Goal: Task Accomplishment & Management: Complete application form

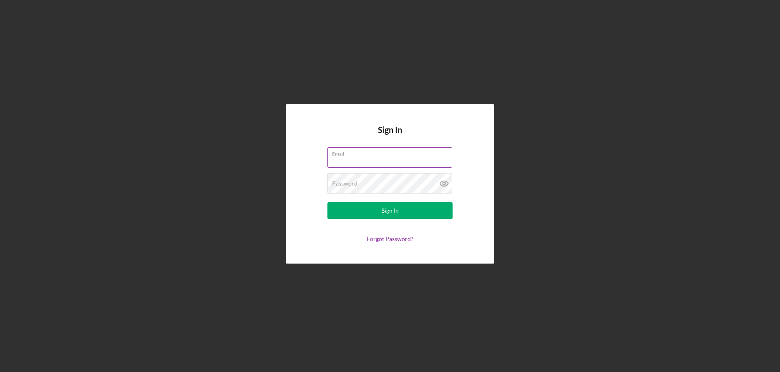
click at [388, 162] on input "Email" at bounding box center [389, 157] width 125 height 20
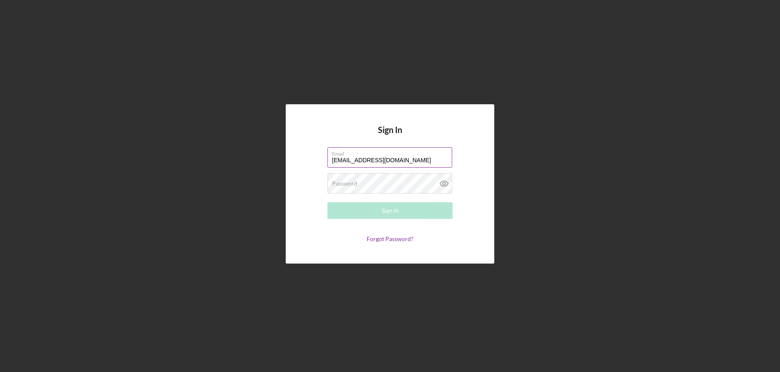
type input "[EMAIL_ADDRESS][DOMAIN_NAME]"
click at [405, 159] on input "[EMAIL_ADDRESS][DOMAIN_NAME]" at bounding box center [389, 157] width 125 height 20
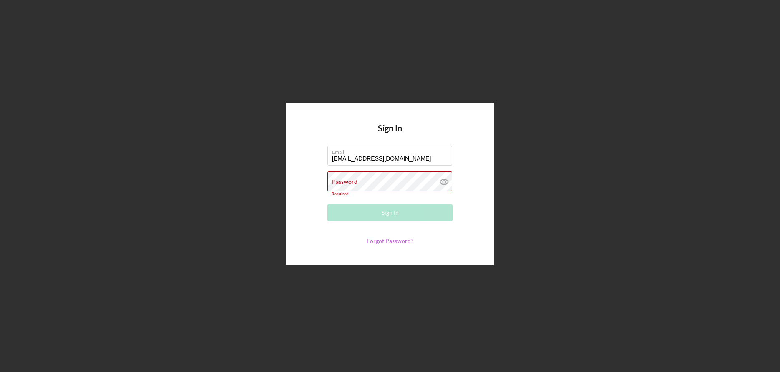
click at [395, 238] on link "Forgot Password?" at bounding box center [389, 240] width 47 height 7
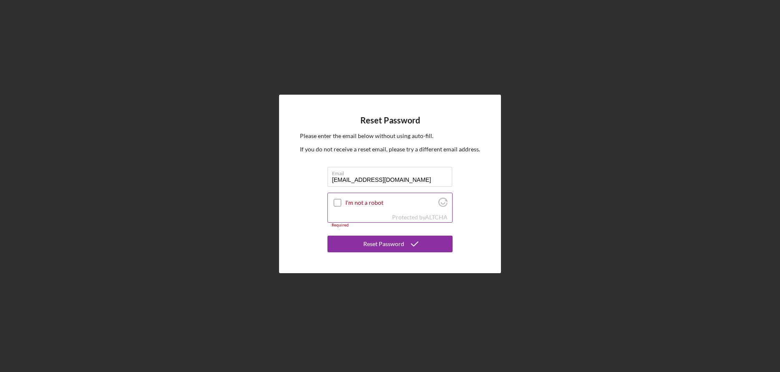
type input "[EMAIL_ADDRESS][DOMAIN_NAME]"
click at [339, 202] on input "I'm not a robot" at bounding box center [338, 203] width 8 height 8
checkbox input "true"
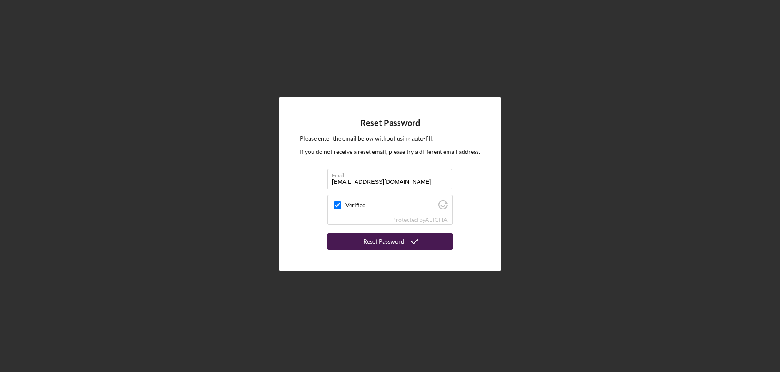
click at [384, 246] on div "Reset Password" at bounding box center [383, 241] width 41 height 17
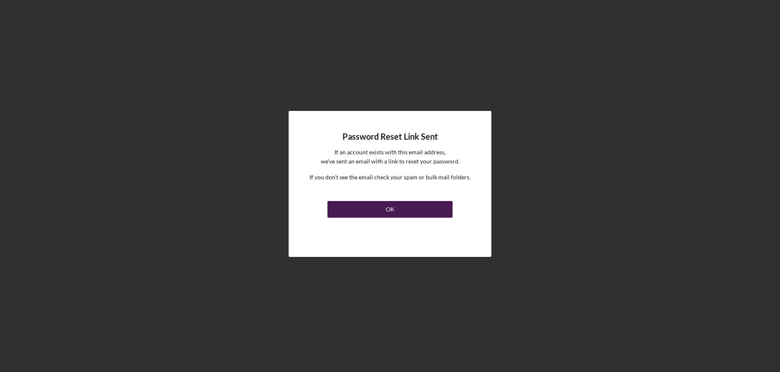
click at [384, 215] on button "OK" at bounding box center [389, 209] width 125 height 17
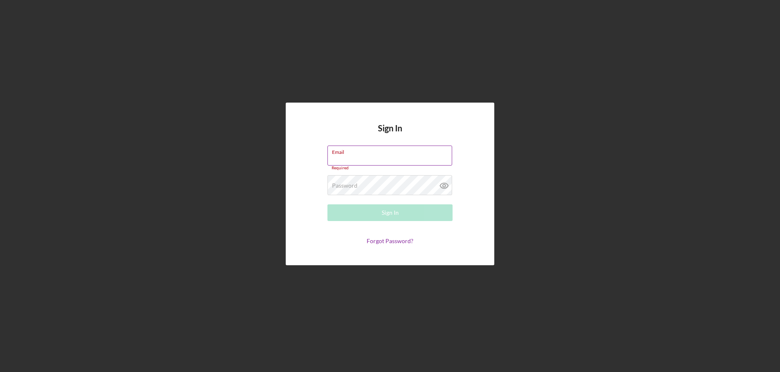
paste input "+Bayou$Wzy#188"
type input "+Bayou$Wzy#188"
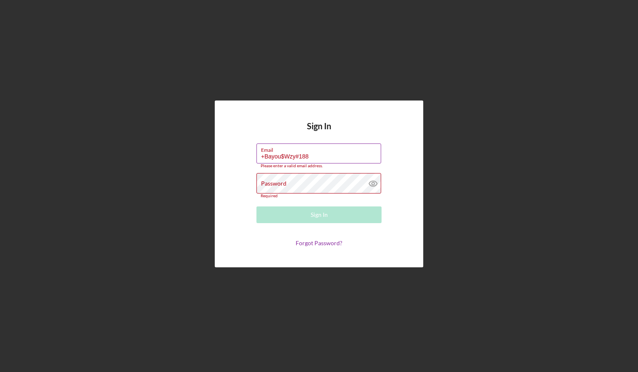
drag, startPoint x: 318, startPoint y: 156, endPoint x: 246, endPoint y: 150, distance: 71.9
click at [256, 150] on input "+Bayou$Wzy#188" at bounding box center [318, 153] width 125 height 20
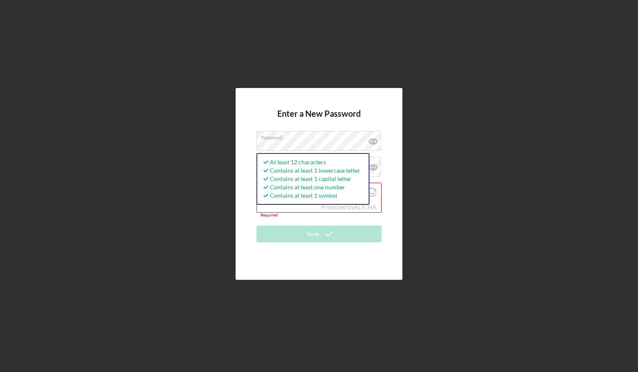
click at [473, 160] on div "Enter a New Password Password At least 12 characters Contains at least 1 lowerc…" at bounding box center [319, 184] width 630 height 368
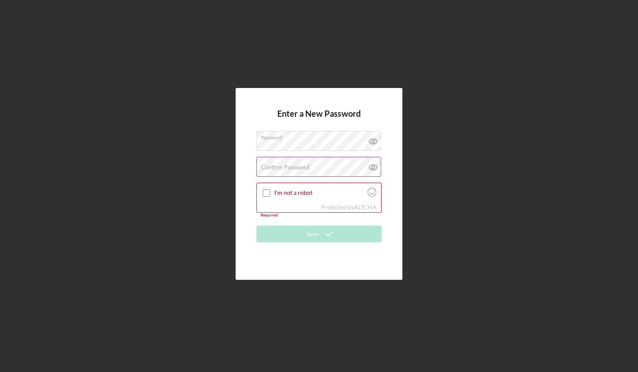
click at [279, 169] on label "Confirm Password" at bounding box center [285, 167] width 48 height 7
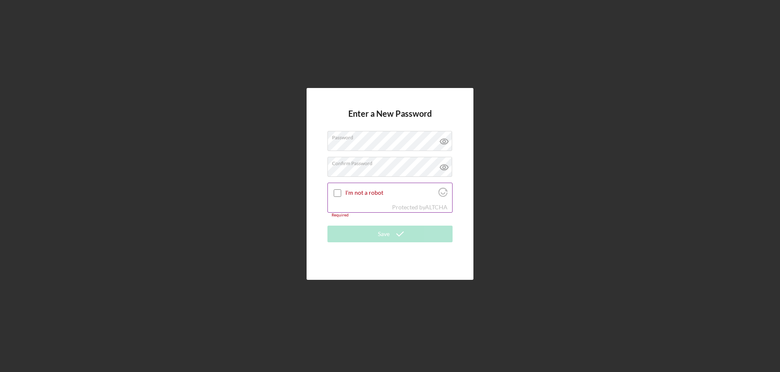
click at [337, 192] on input "I'm not a robot" at bounding box center [338, 193] width 8 height 8
checkbox input "true"
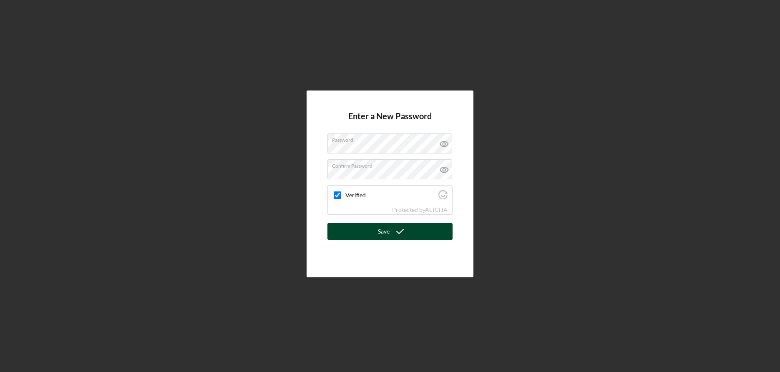
click at [396, 232] on icon "submit" at bounding box center [399, 231] width 21 height 21
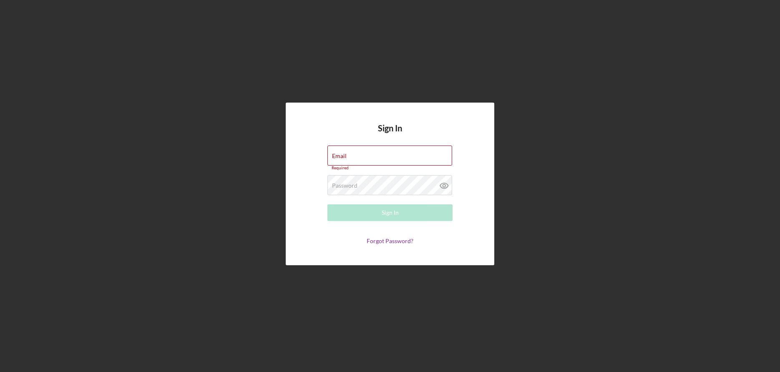
click at [649, 114] on div "Sign In Email Required Password Required Sign In Forgot Password?" at bounding box center [389, 184] width 771 height 368
click at [367, 163] on input "Email" at bounding box center [389, 156] width 125 height 20
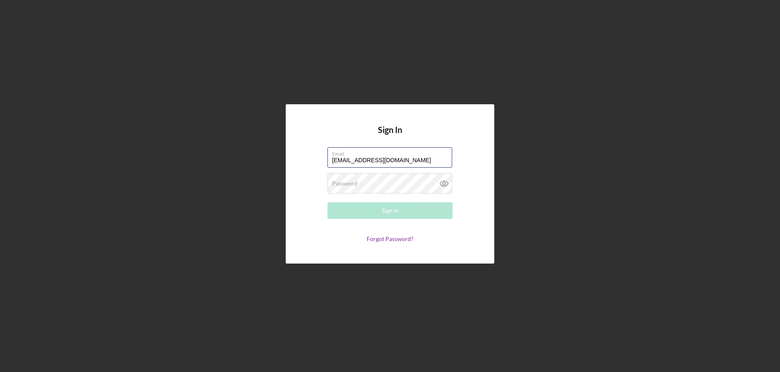
type input "[EMAIL_ADDRESS][DOMAIN_NAME]"
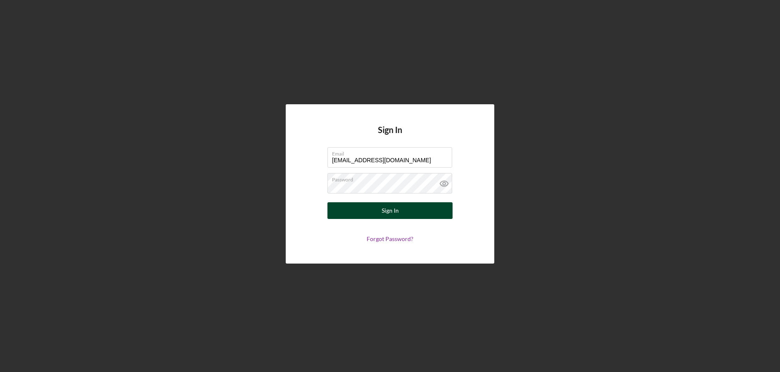
click at [384, 210] on div "Sign In" at bounding box center [389, 210] width 17 height 17
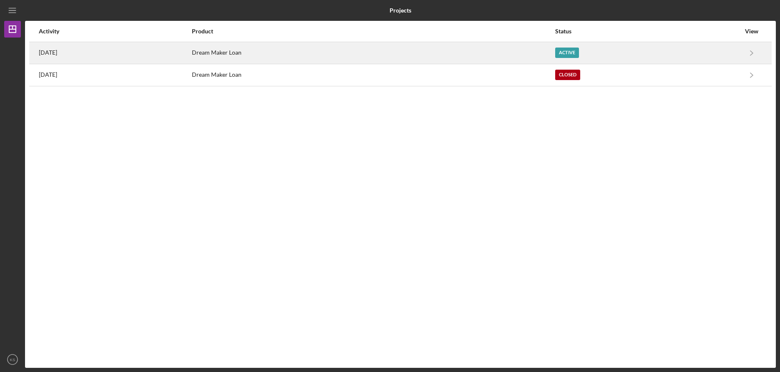
click at [261, 55] on div "Dream Maker Loan" at bounding box center [373, 53] width 362 height 21
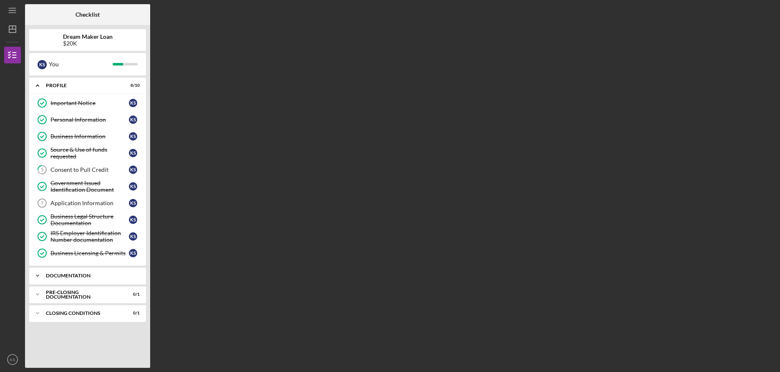
click at [40, 276] on icon "Icon/Expander" at bounding box center [37, 275] width 17 height 17
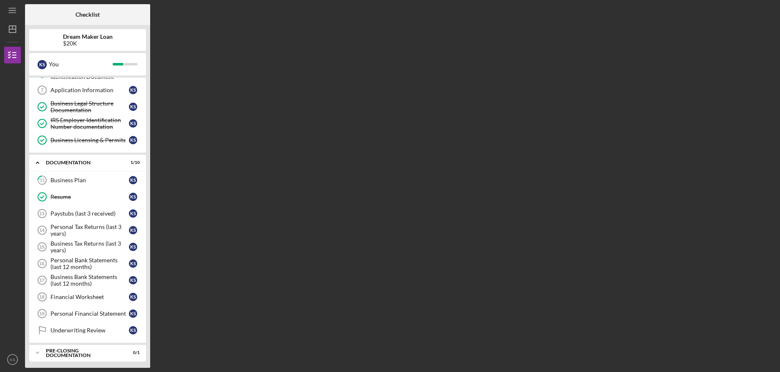
scroll to position [116, 0]
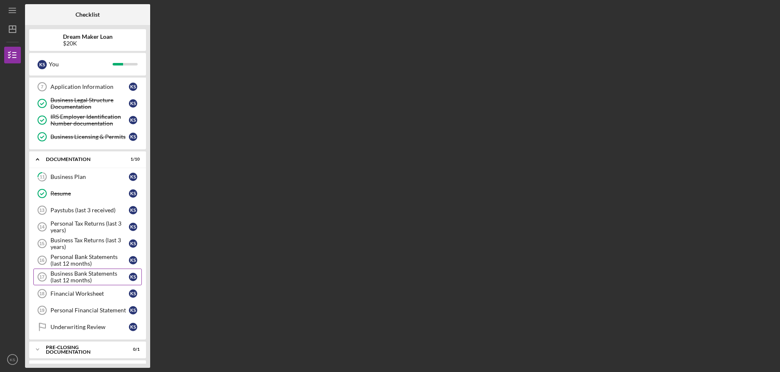
click at [88, 281] on div "Business Bank Statements (last 12 months)" at bounding box center [89, 276] width 78 height 13
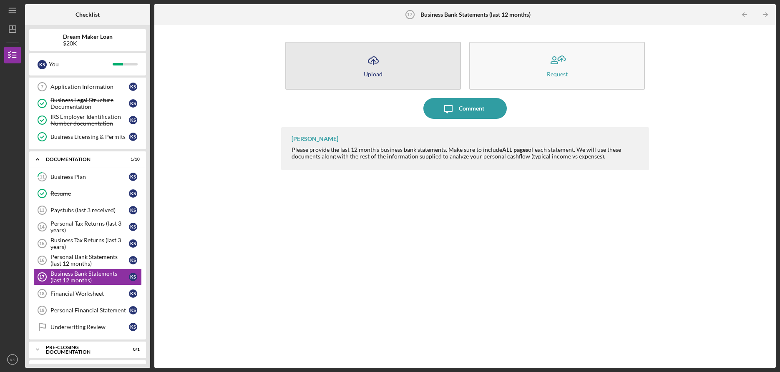
click at [373, 69] on icon "Icon/Upload" at bounding box center [373, 60] width 21 height 21
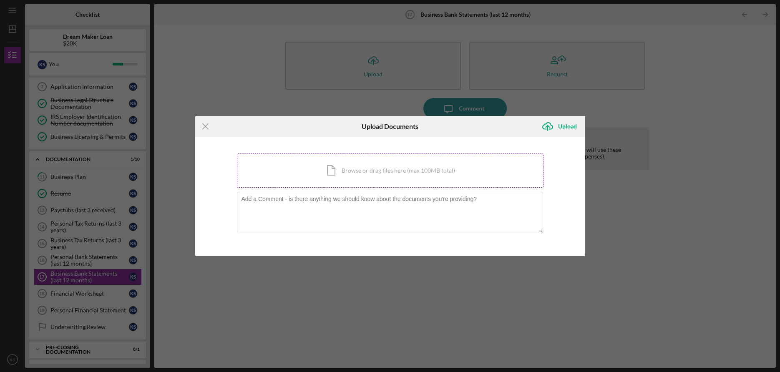
click at [339, 171] on div "Icon/Document Browse or drag files here (max 100MB total) Tap to choose files o…" at bounding box center [390, 170] width 306 height 34
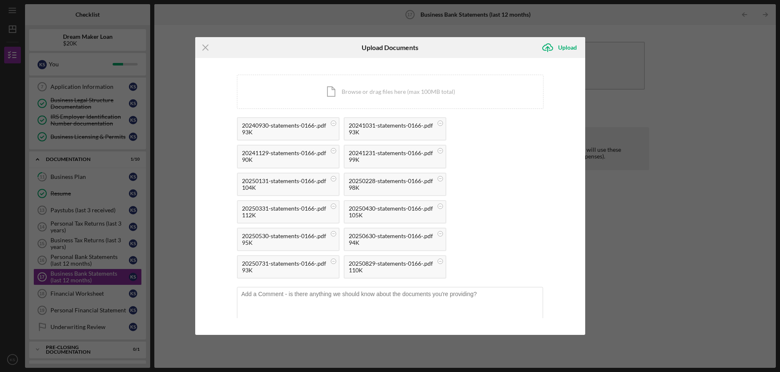
scroll to position [10, 0]
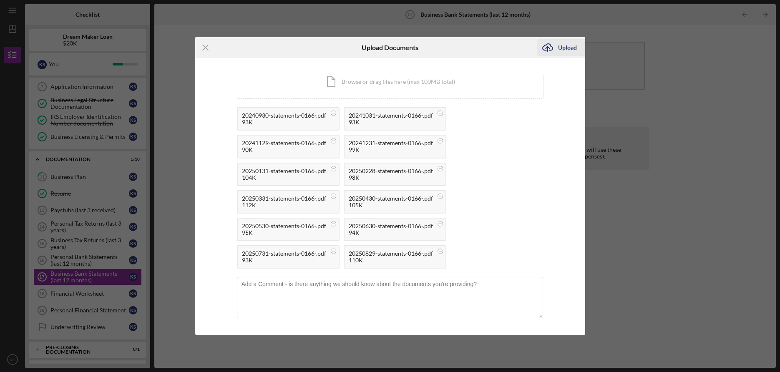
click at [568, 43] on div "Upload" at bounding box center [567, 47] width 19 height 17
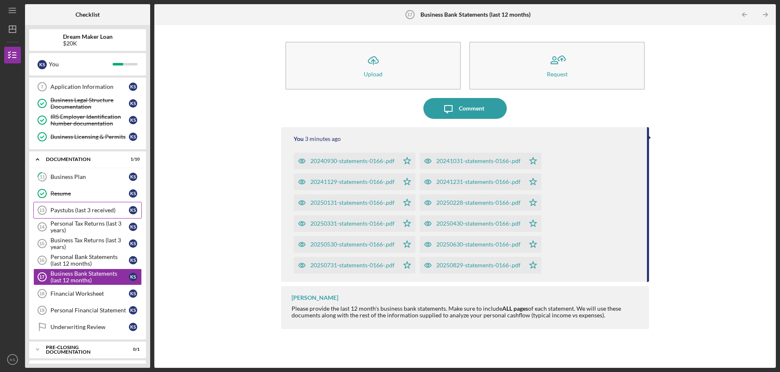
click at [101, 211] on div "Paystubs (last 3 received)" at bounding box center [89, 210] width 78 height 7
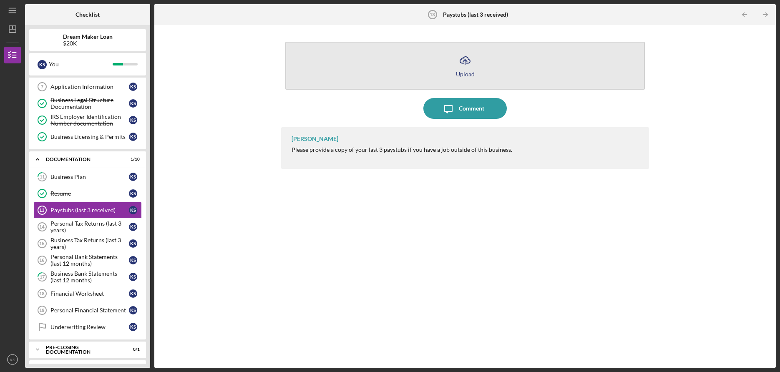
click at [459, 63] on icon "Icon/Upload" at bounding box center [464, 60] width 21 height 21
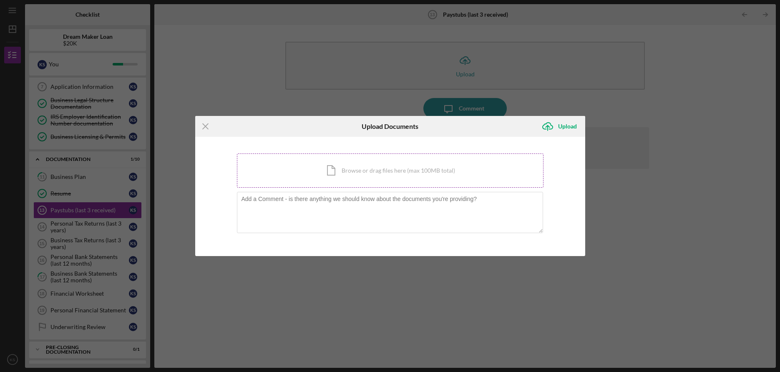
click at [387, 174] on div "Icon/Document Browse or drag files here (max 100MB total) Tap to choose files o…" at bounding box center [390, 170] width 306 height 34
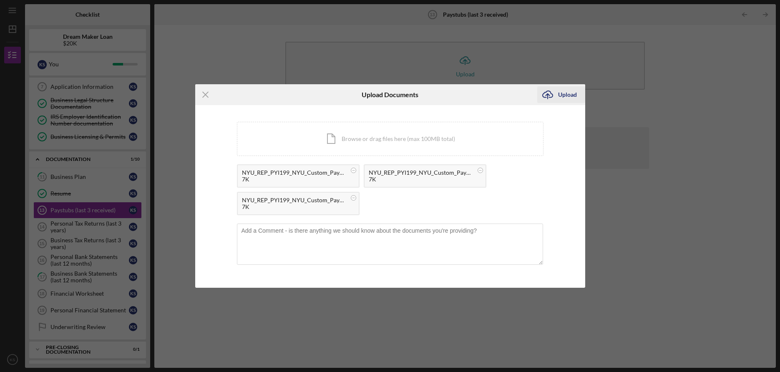
click at [570, 99] on div "Upload" at bounding box center [567, 94] width 19 height 17
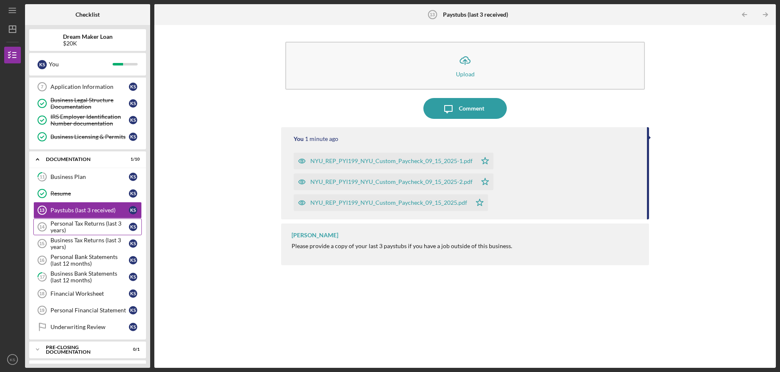
click at [93, 226] on div "Personal Tax Returns (last 3 years)" at bounding box center [89, 226] width 78 height 13
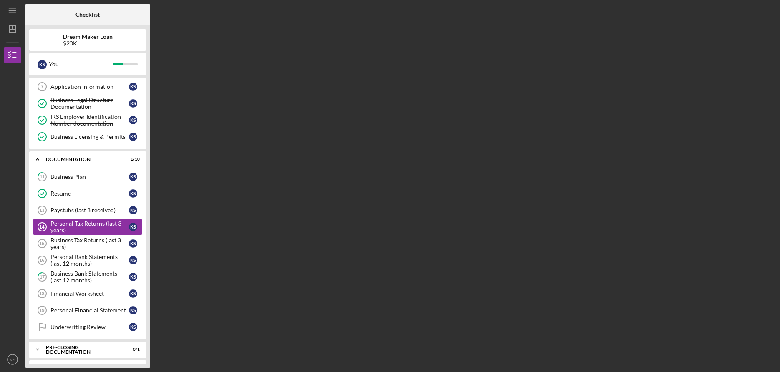
scroll to position [115, 0]
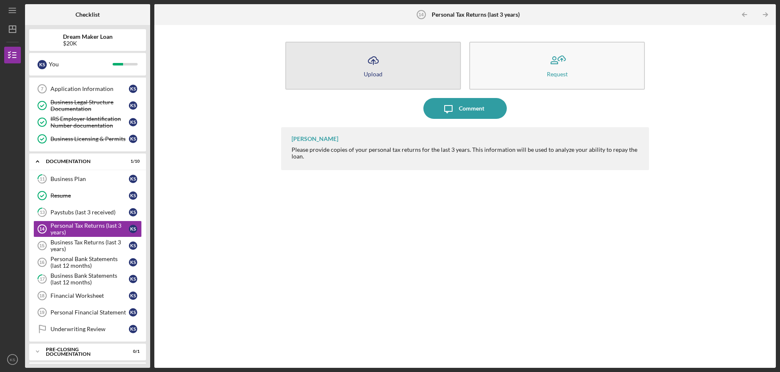
click at [372, 58] on icon "button" at bounding box center [373, 60] width 10 height 6
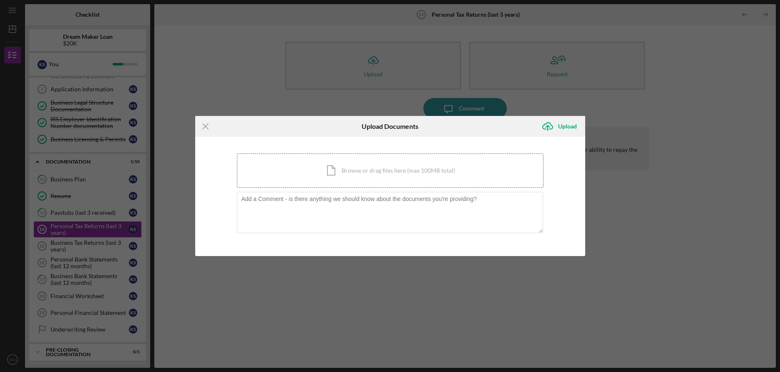
click at [400, 166] on div "Icon/Document Browse or drag files here (max 100MB total) Tap to choose files o…" at bounding box center [390, 170] width 306 height 34
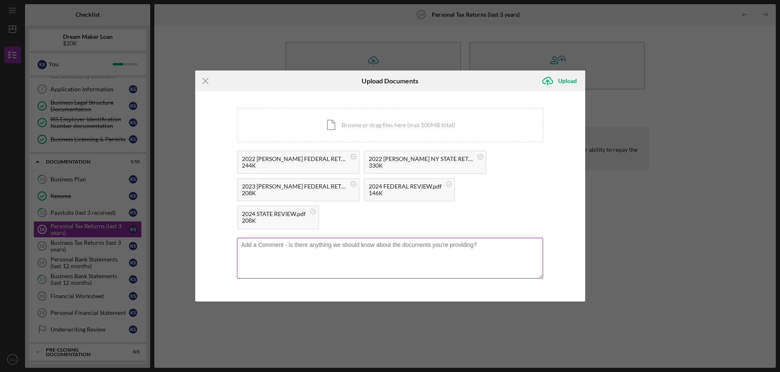
click at [454, 250] on textarea at bounding box center [390, 258] width 306 height 41
type textarea "The business taxes are with the personal taxes"
click at [572, 84] on div "Upload" at bounding box center [567, 81] width 19 height 17
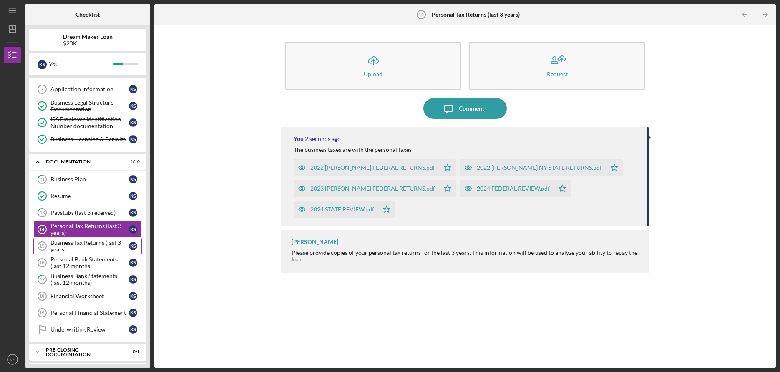
click at [102, 247] on div "Business Tax Returns (last 3 years)" at bounding box center [89, 245] width 78 height 13
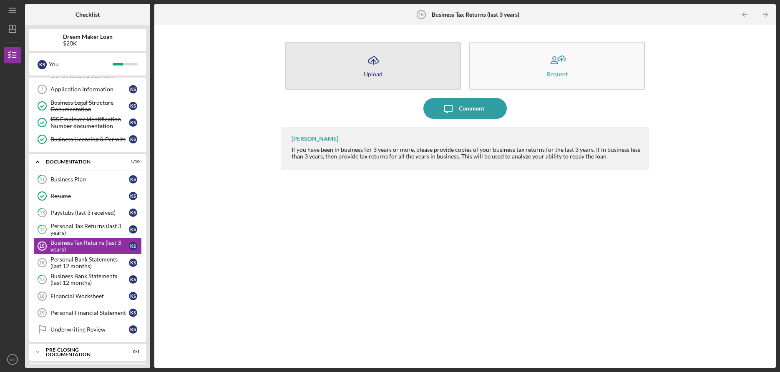
click at [363, 60] on button "Icon/Upload Upload" at bounding box center [373, 66] width 176 height 48
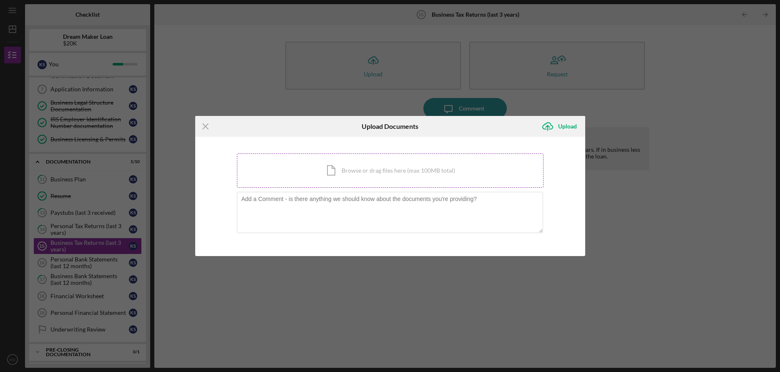
click at [394, 173] on div "Icon/Document Browse or drag files here (max 100MB total) Tap to choose files o…" at bounding box center [390, 170] width 306 height 34
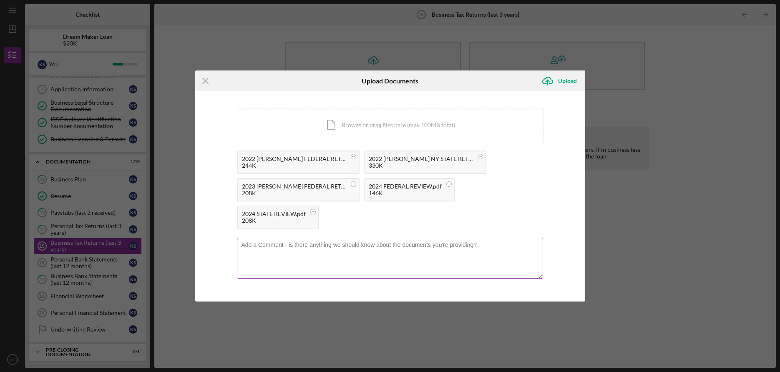
click at [439, 253] on textarea at bounding box center [390, 258] width 306 height 41
type textarea "Business taxes are filed with the personal taxes since it is an LLC with one ow…"
click at [569, 80] on div "Upload" at bounding box center [567, 81] width 19 height 17
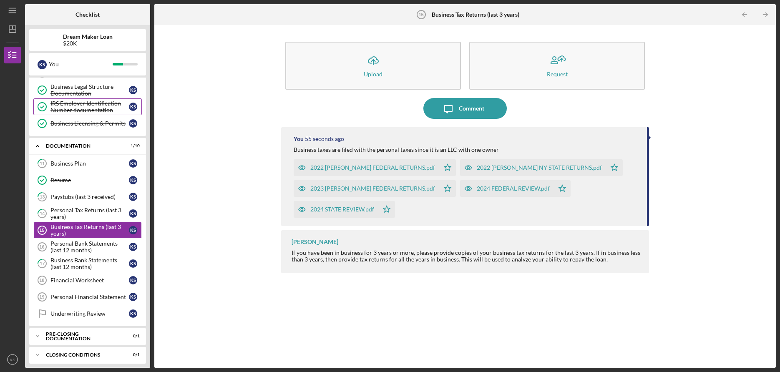
scroll to position [134, 0]
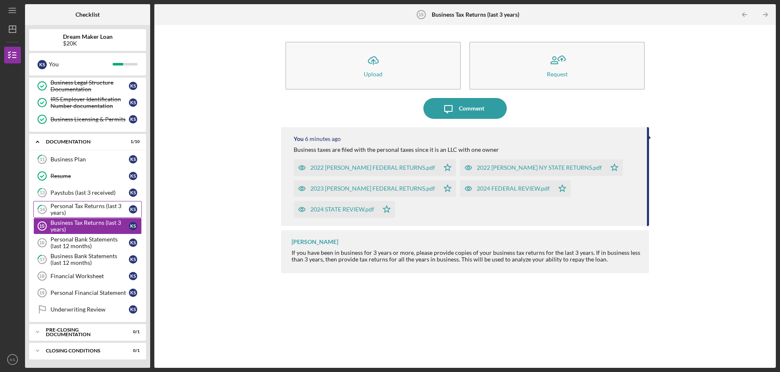
click at [103, 209] on div "Personal Tax Returns (last 3 years)" at bounding box center [89, 209] width 78 height 13
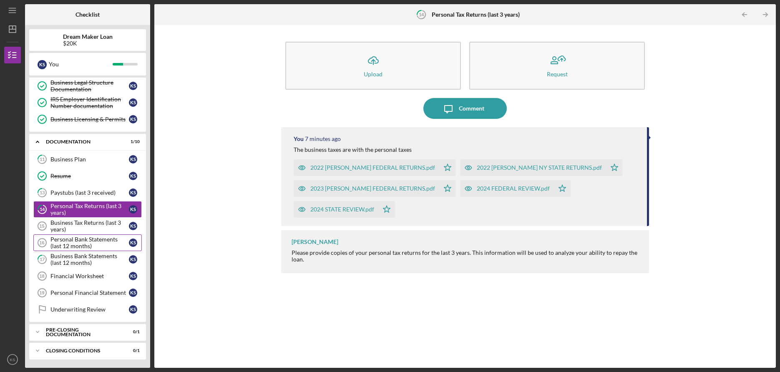
click at [95, 239] on div "Personal Bank Statements (last 12 months)" at bounding box center [89, 242] width 78 height 13
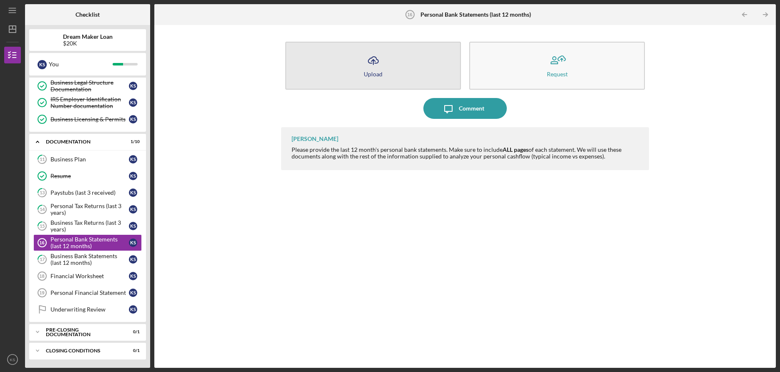
click at [377, 61] on icon "Icon/Upload" at bounding box center [373, 60] width 21 height 21
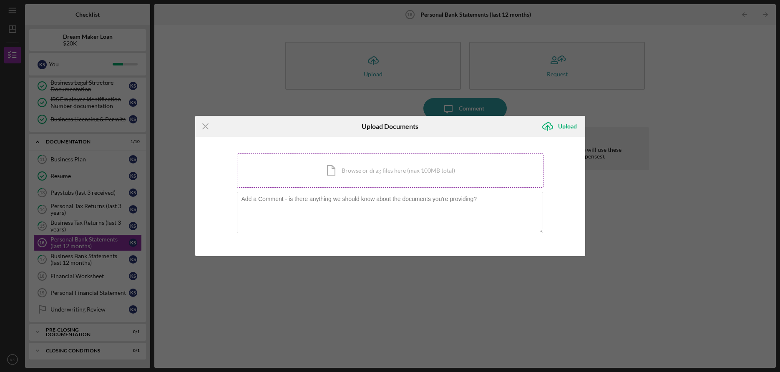
click at [424, 171] on div "Icon/Document Browse or drag files here (max 100MB total) Tap to choose files o…" at bounding box center [390, 170] width 306 height 34
click at [391, 173] on div "Icon/Document Browse or drag files here (max 100MB total) Tap to choose files o…" at bounding box center [390, 170] width 306 height 34
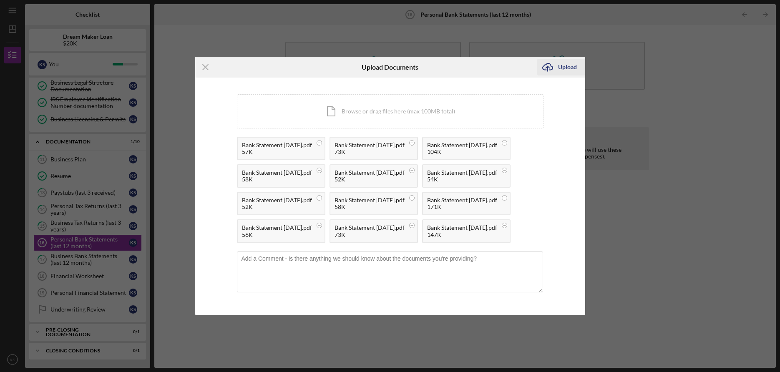
click at [566, 59] on div "Upload" at bounding box center [567, 67] width 19 height 17
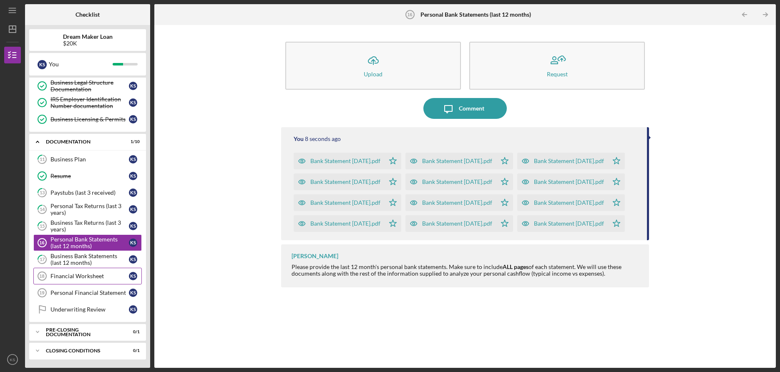
click at [108, 277] on div "Financial Worksheet" at bounding box center [89, 276] width 78 height 7
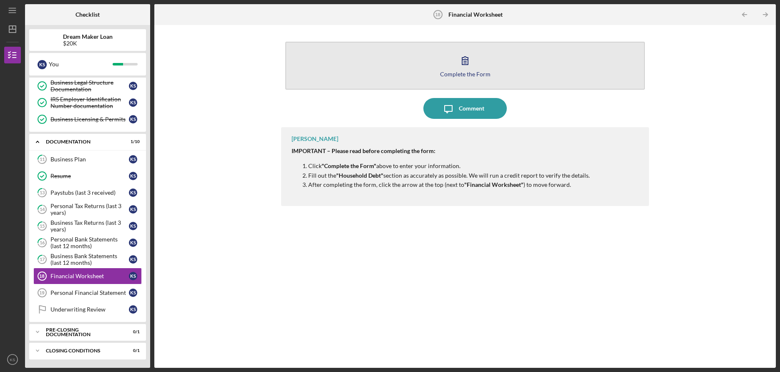
click at [459, 69] on icon "button" at bounding box center [464, 60] width 21 height 21
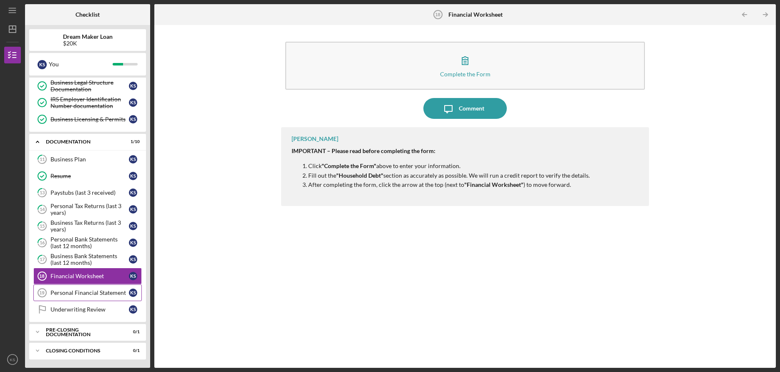
click at [107, 293] on div "Personal Financial Statement" at bounding box center [89, 292] width 78 height 7
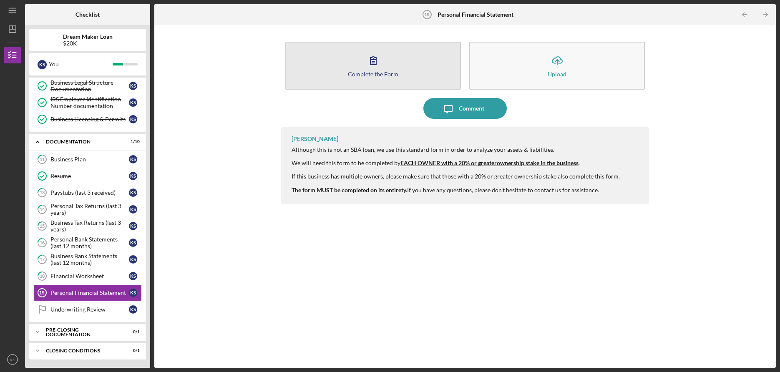
click at [364, 75] on div "Complete the Form" at bounding box center [373, 74] width 50 height 6
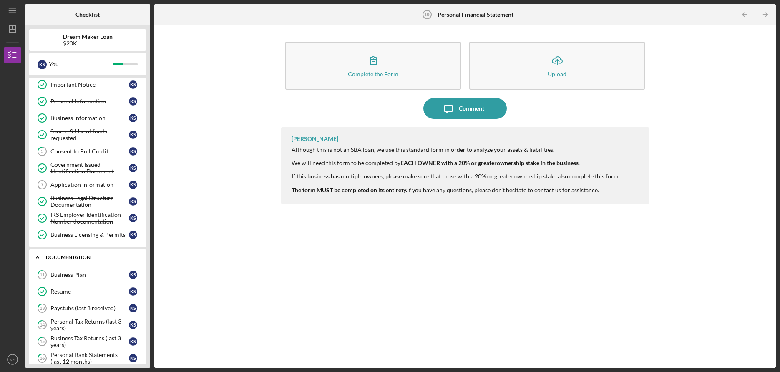
scroll to position [19, 0]
click at [102, 276] on div "Business Plan" at bounding box center [89, 274] width 78 height 7
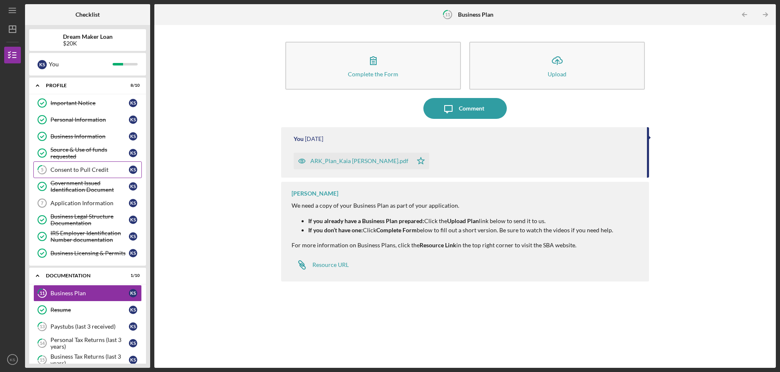
click at [78, 174] on link "5 Consent to Pull Credit K S" at bounding box center [87, 169] width 108 height 17
